Goal: Find specific page/section: Find specific page/section

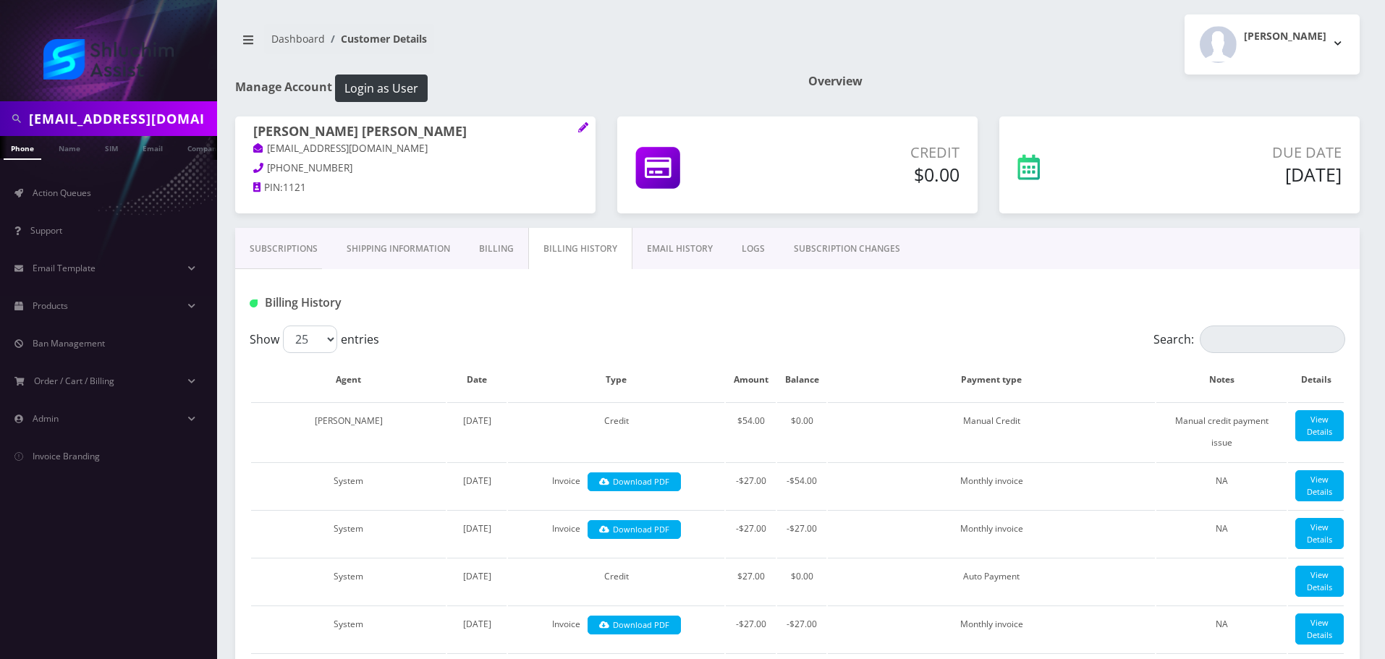
click at [147, 105] on input "[EMAIL_ADDRESS][DOMAIN_NAME]" at bounding box center [121, 118] width 185 height 27
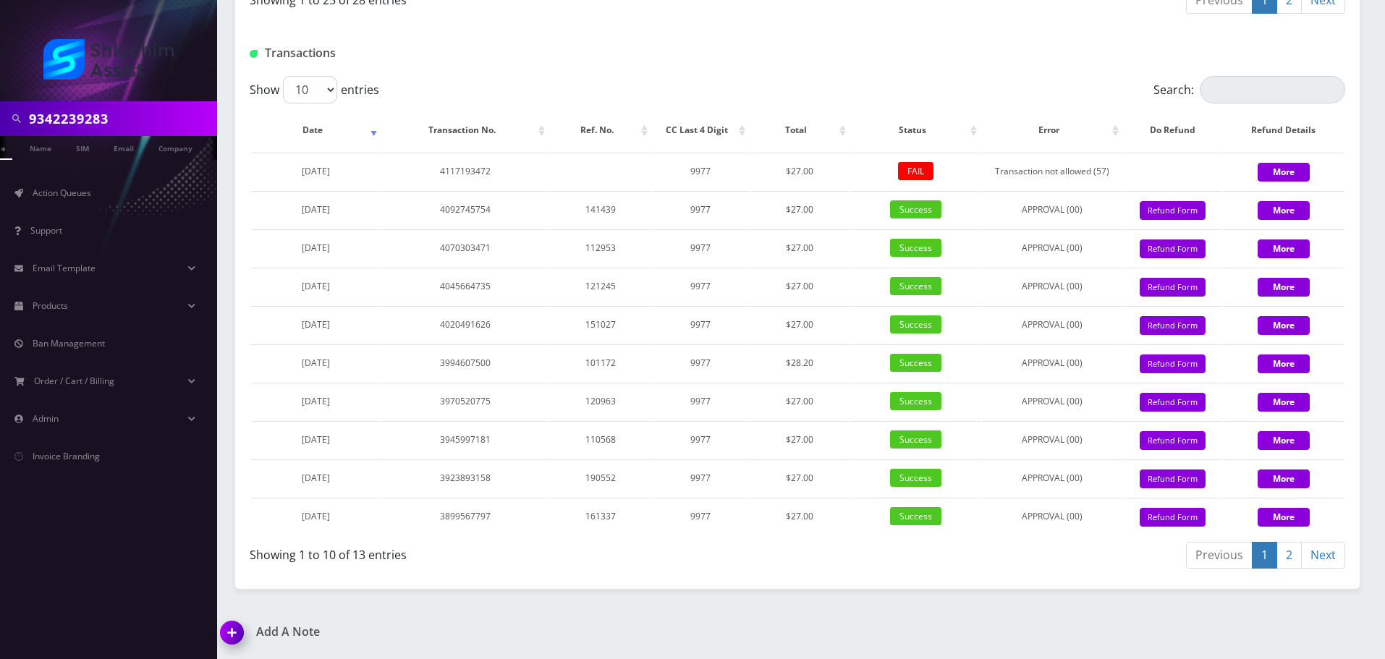
type input "9342239283"
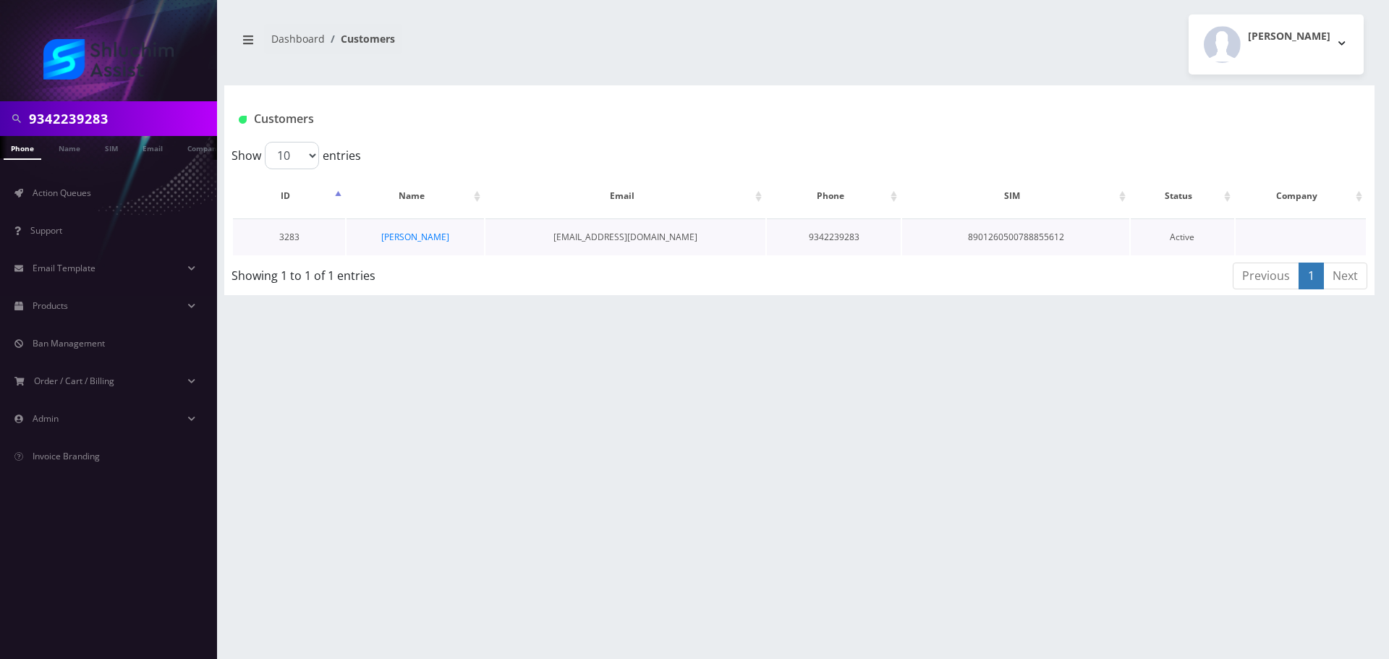
click at [398, 244] on td "Yair Maimon" at bounding box center [415, 237] width 137 height 37
click at [399, 240] on link "Yair Maimon" at bounding box center [415, 237] width 68 height 12
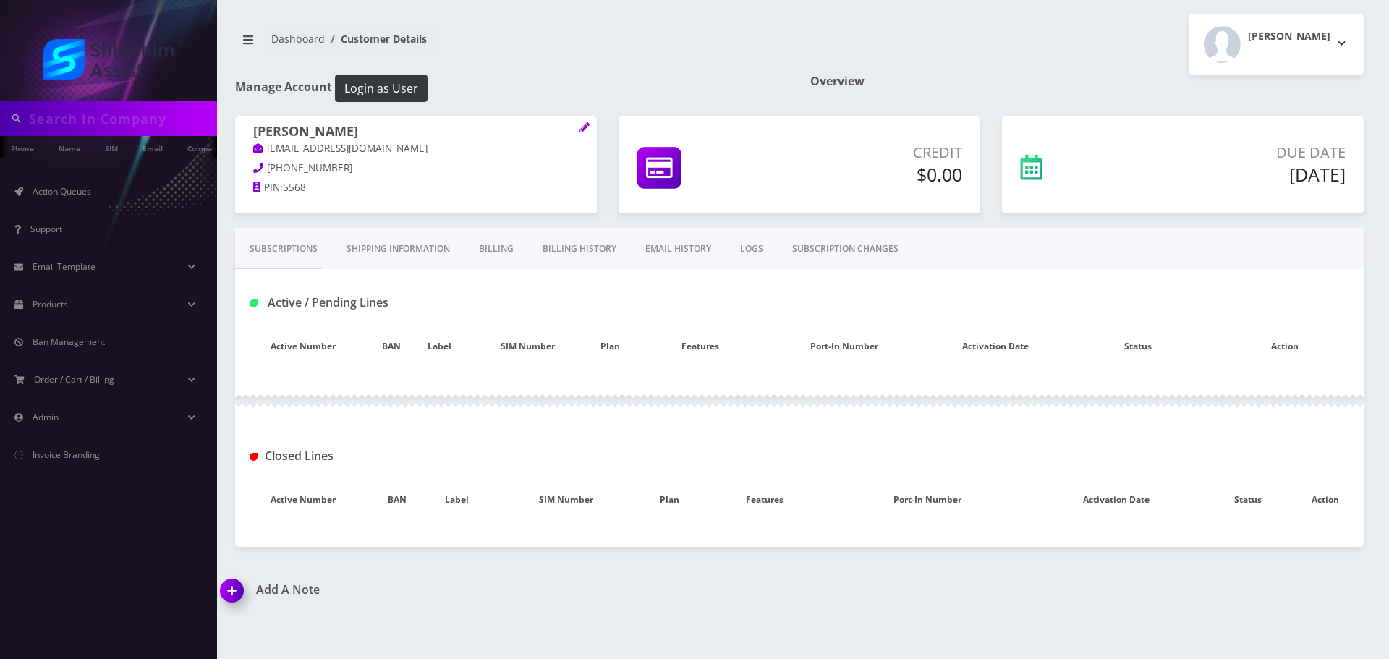
type input "9342239283"
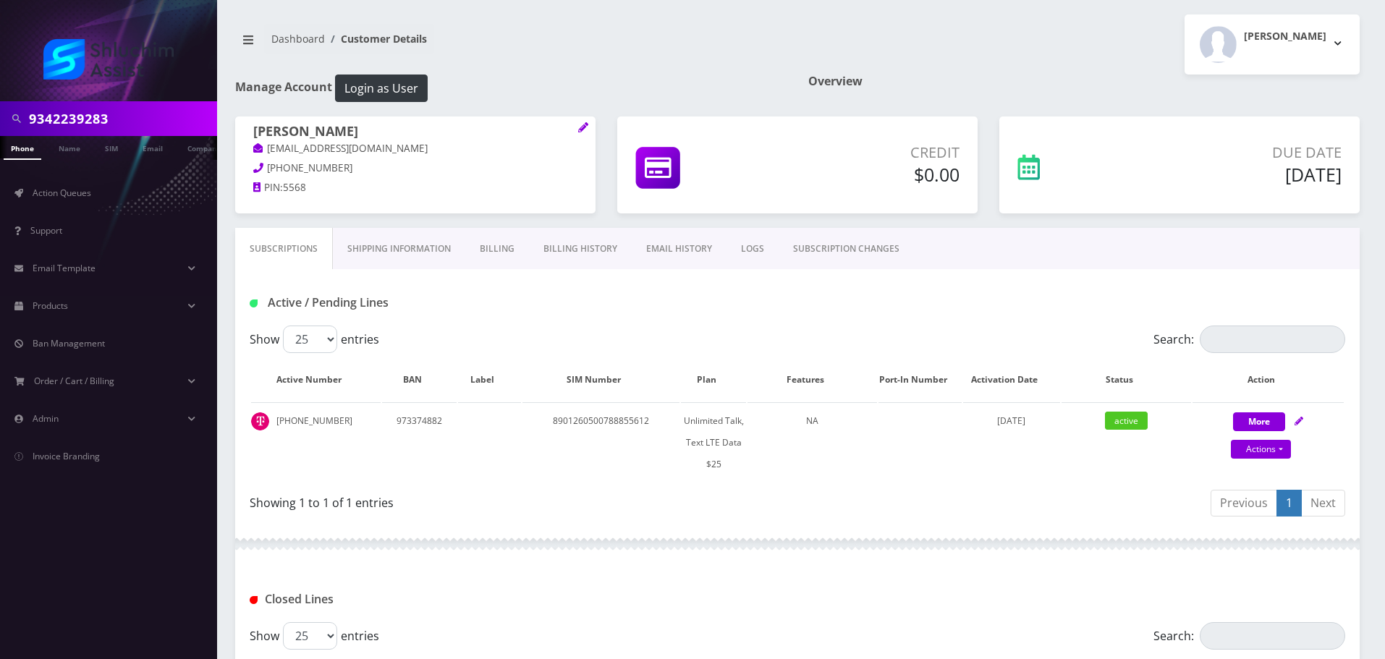
click at [507, 246] on link "Billing" at bounding box center [497, 249] width 64 height 42
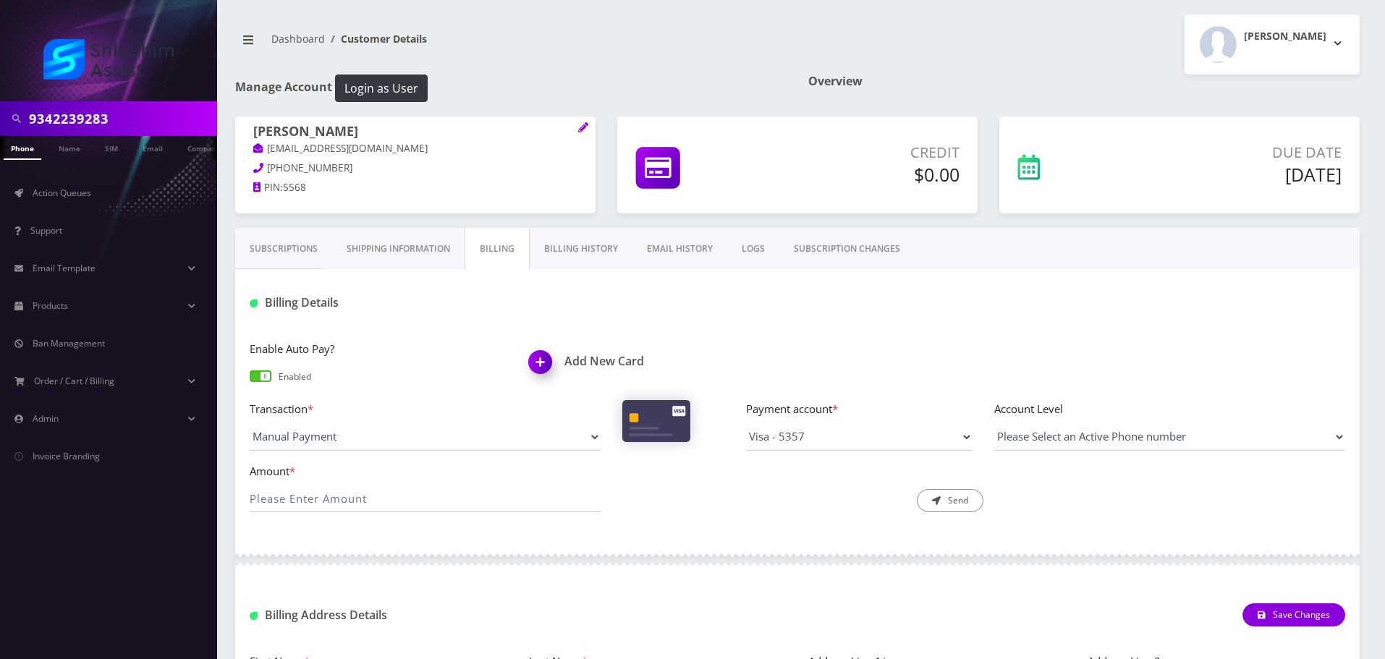
click at [556, 250] on link "Billing History" at bounding box center [581, 249] width 103 height 42
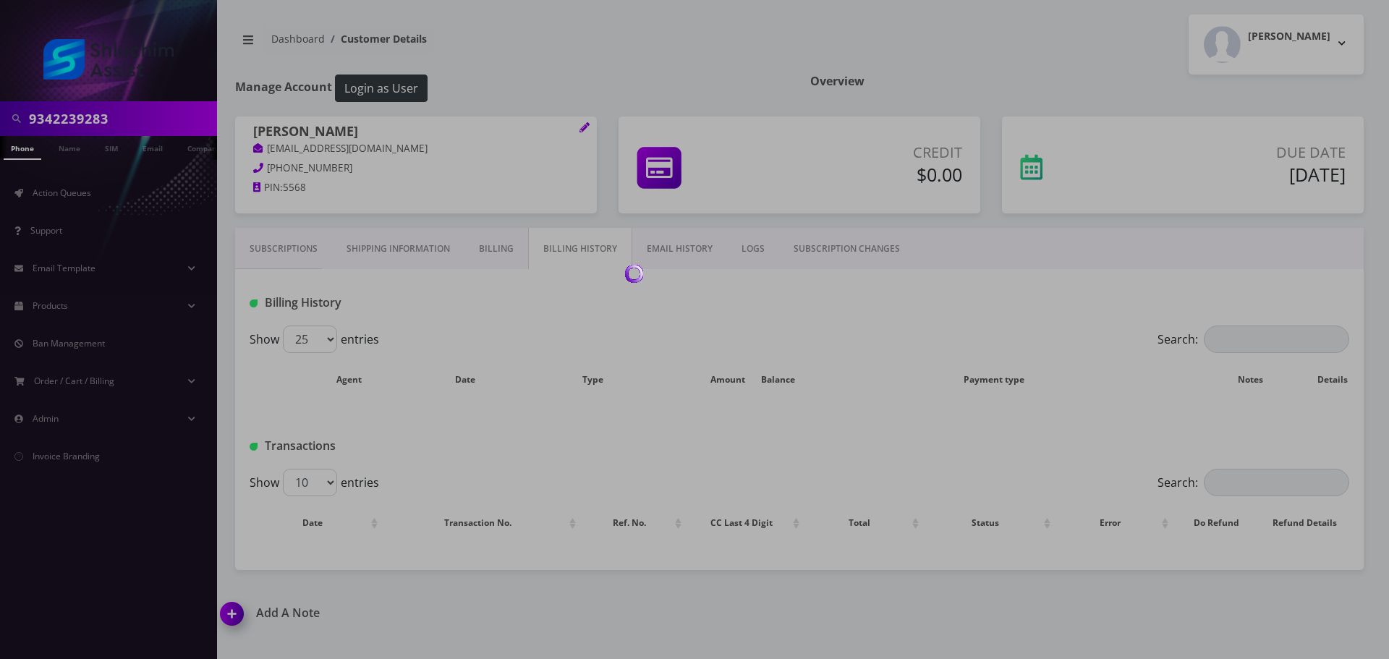
click at [475, 250] on div at bounding box center [694, 329] width 1389 height 659
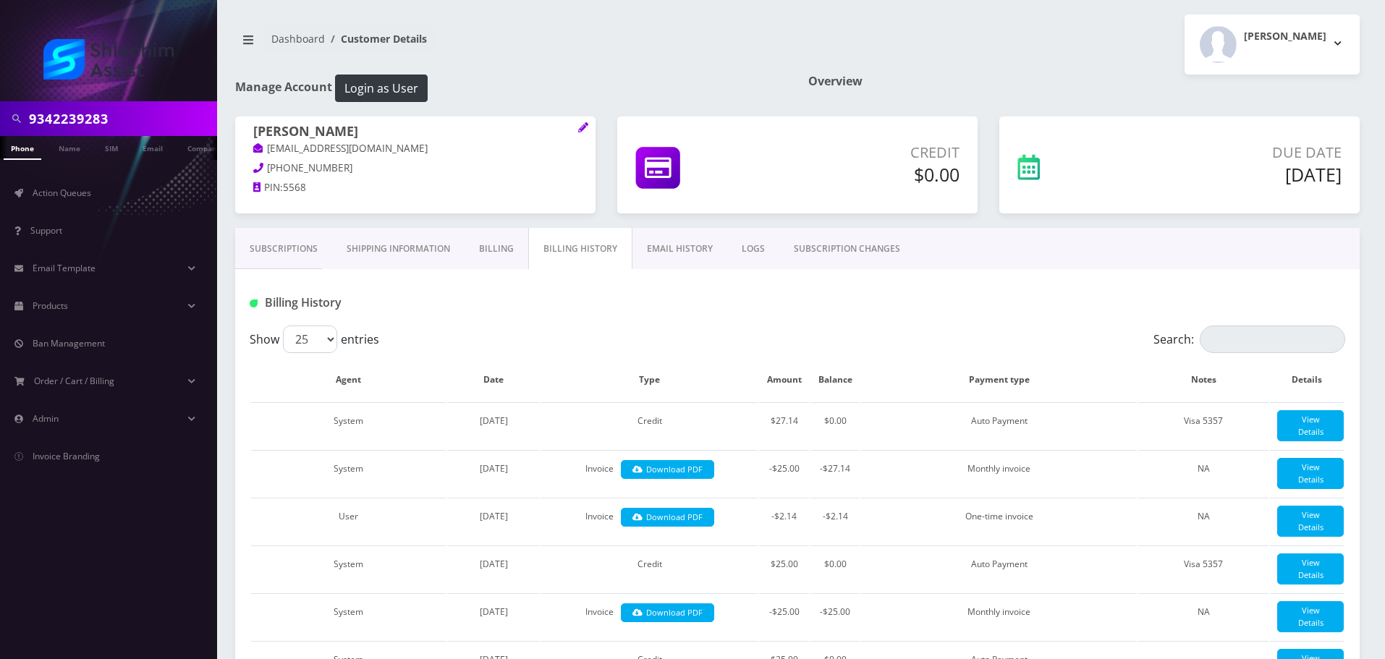
click at [436, 250] on link "Shipping Information" at bounding box center [398, 249] width 132 height 42
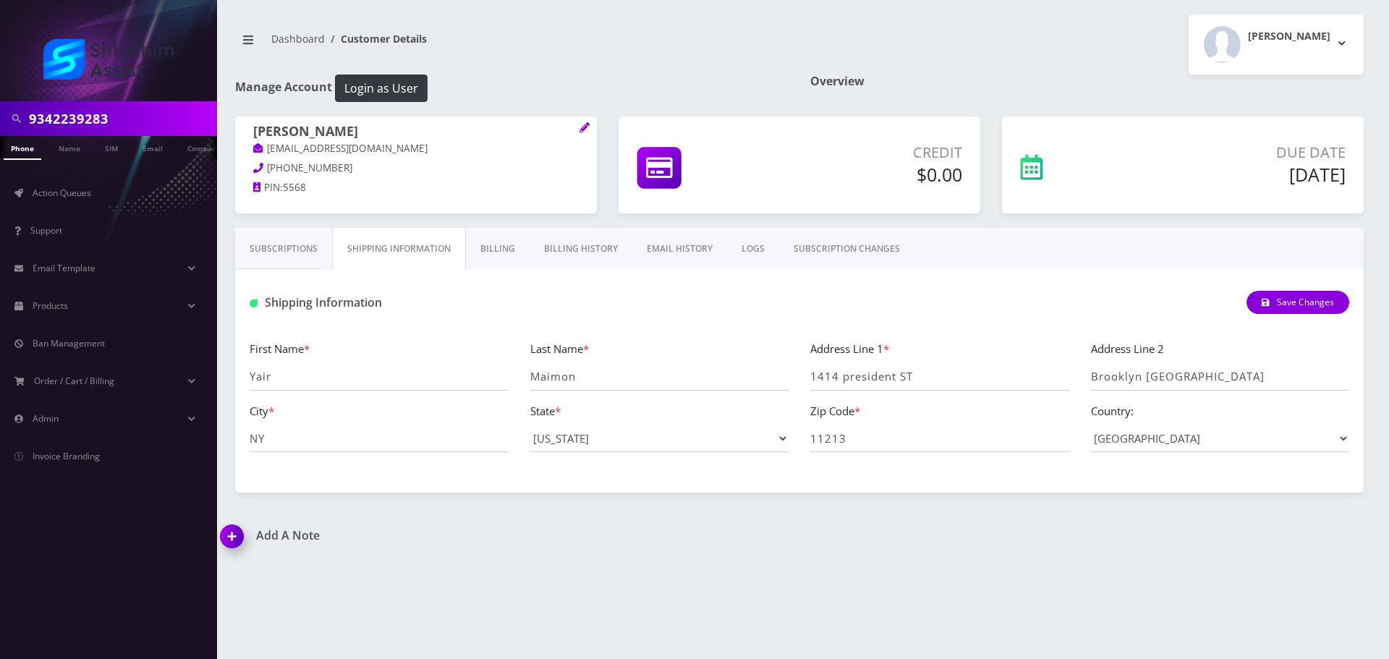
click at [294, 250] on link "Subscriptions" at bounding box center [283, 249] width 97 height 42
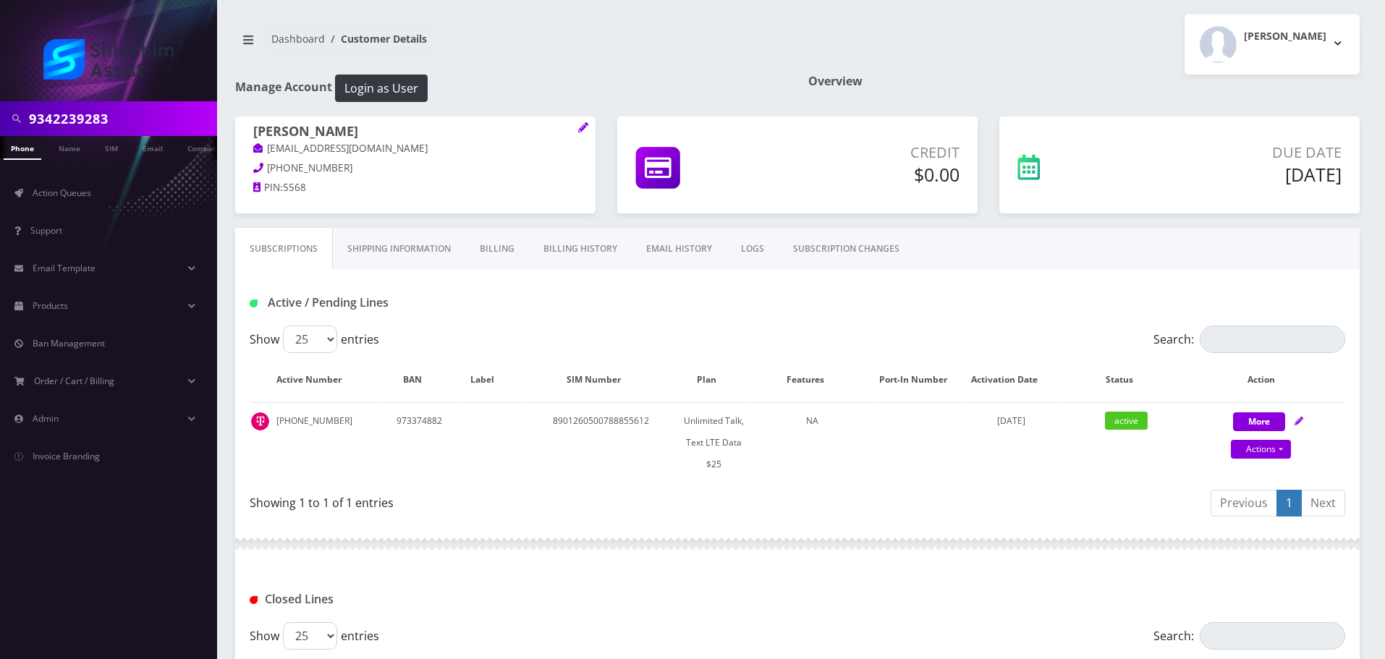
click at [132, 122] on input "9342239283" at bounding box center [121, 118] width 185 height 27
